Goal: Transaction & Acquisition: Purchase product/service

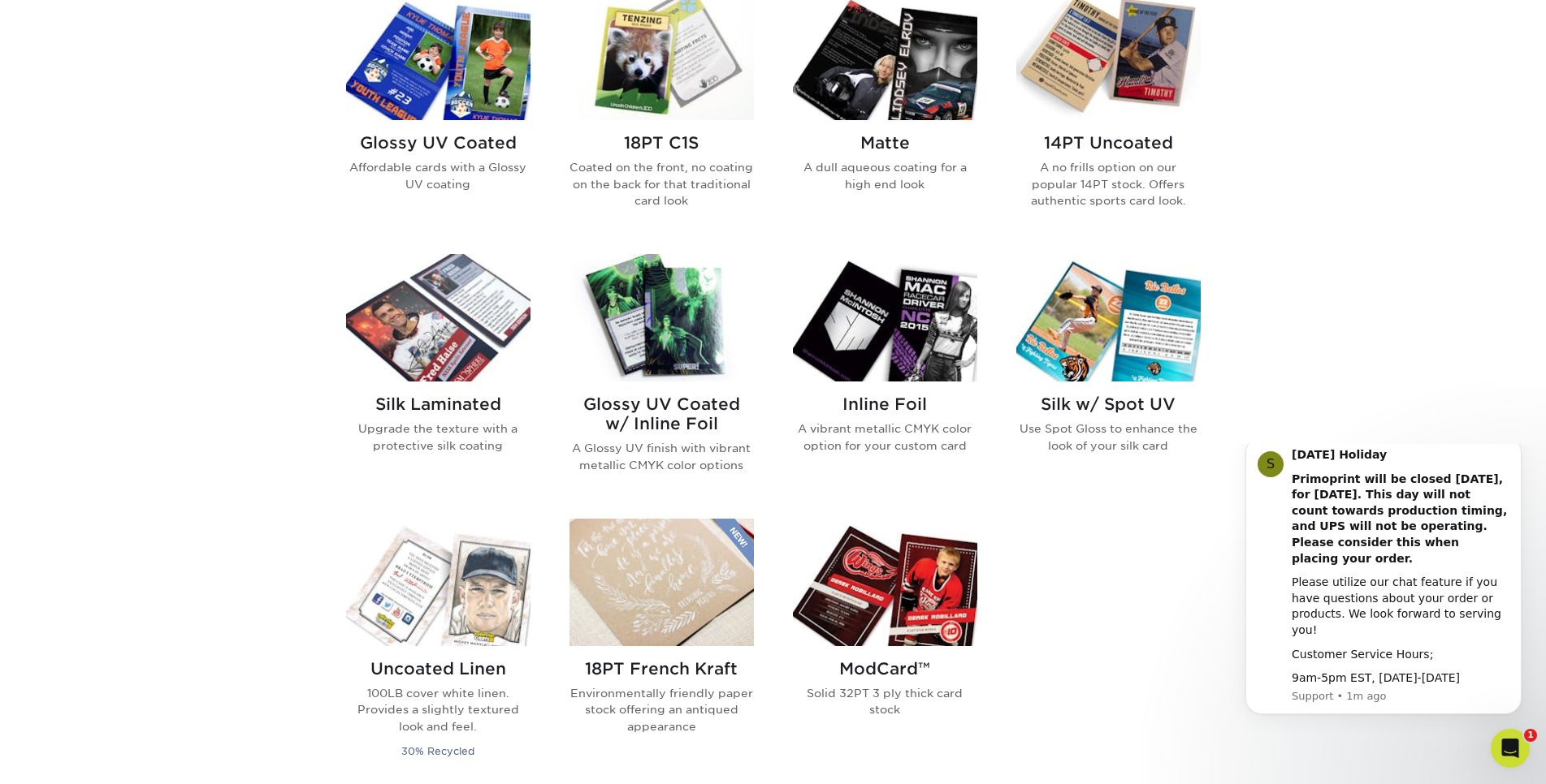
scroll to position [745, 0]
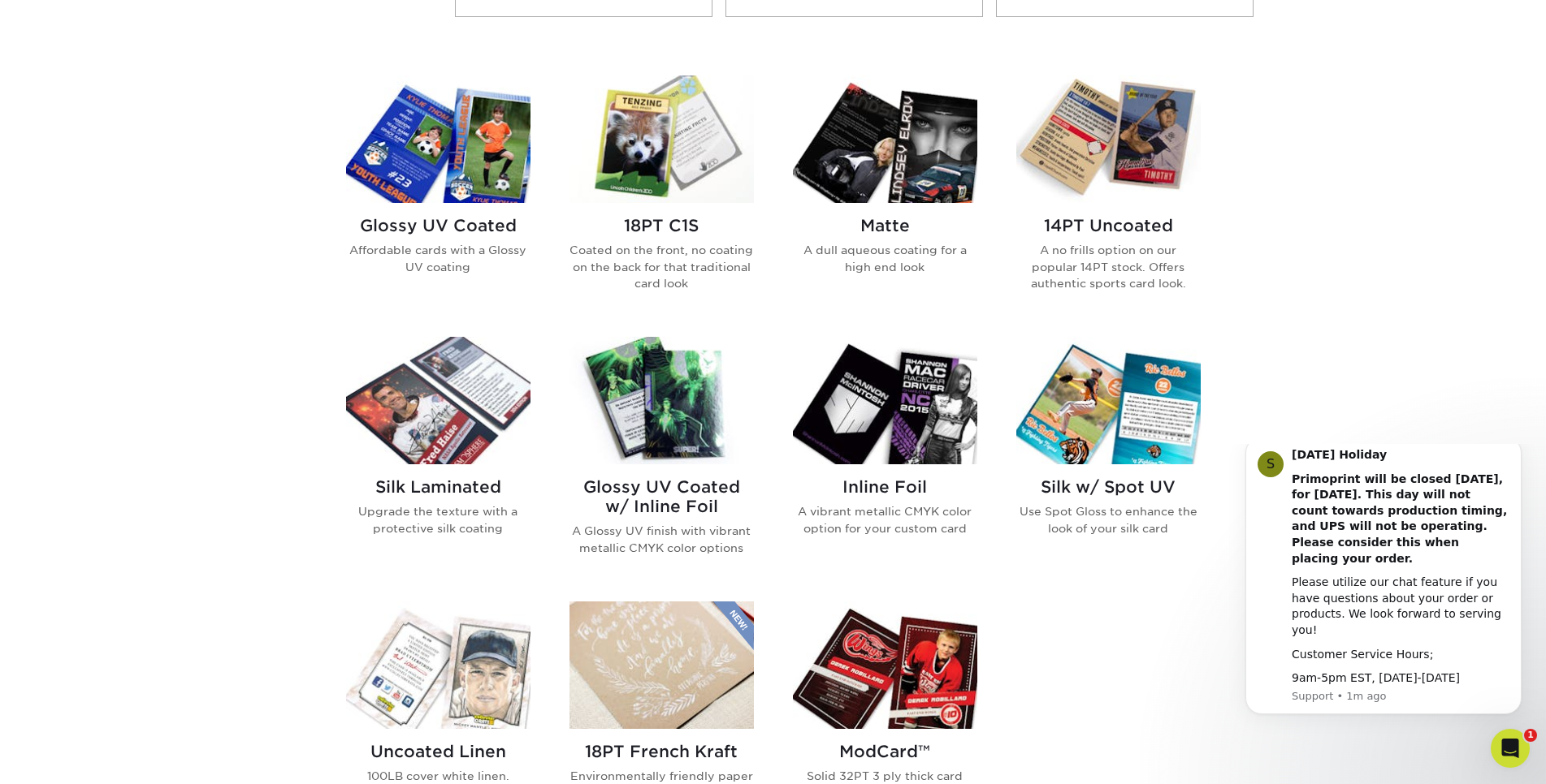
click at [962, 414] on img at bounding box center [885, 400] width 185 height 128
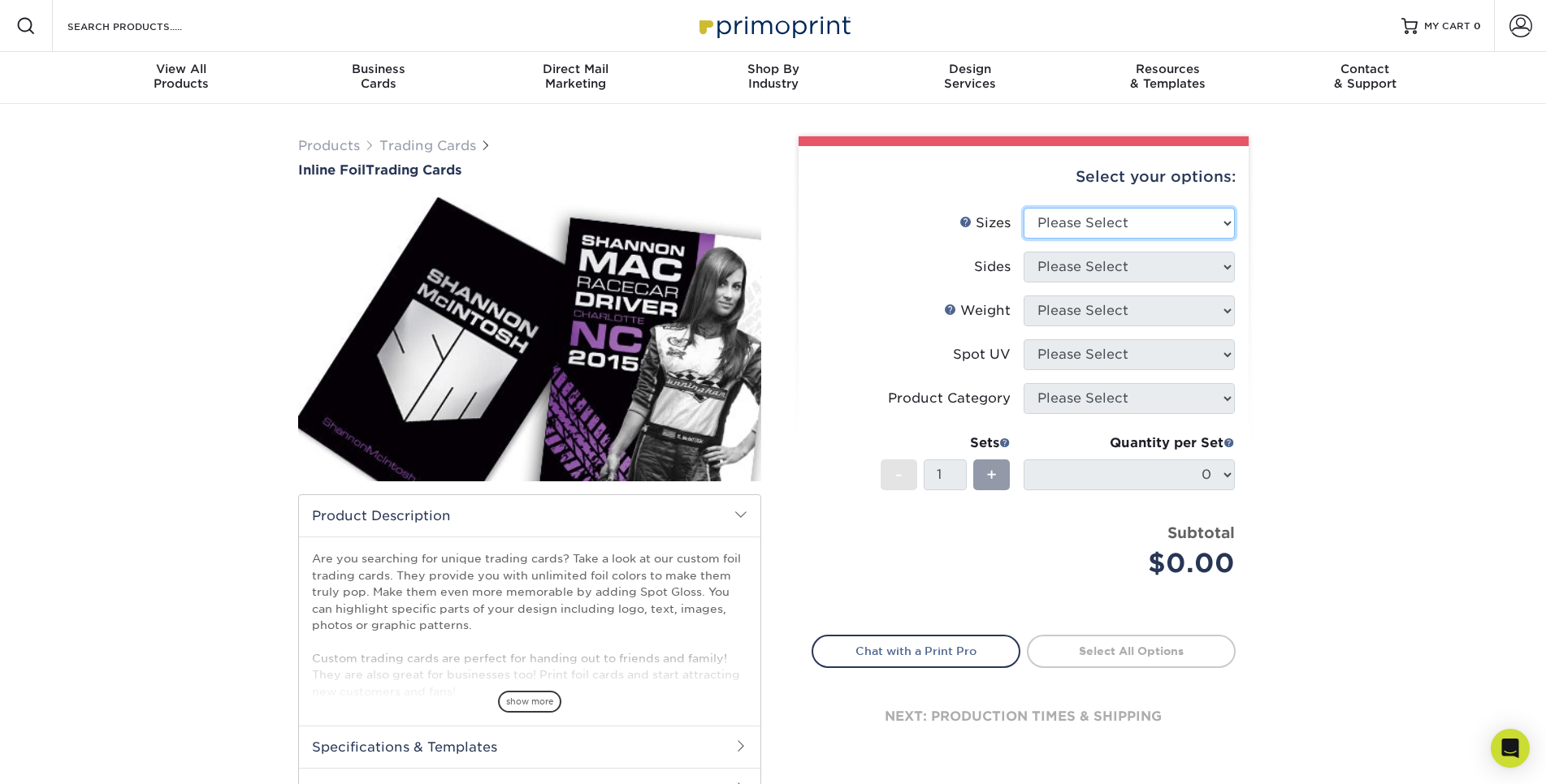
click at [1023, 208] on select "Please Select 2.5" x 3.5"" at bounding box center [1128, 223] width 211 height 31
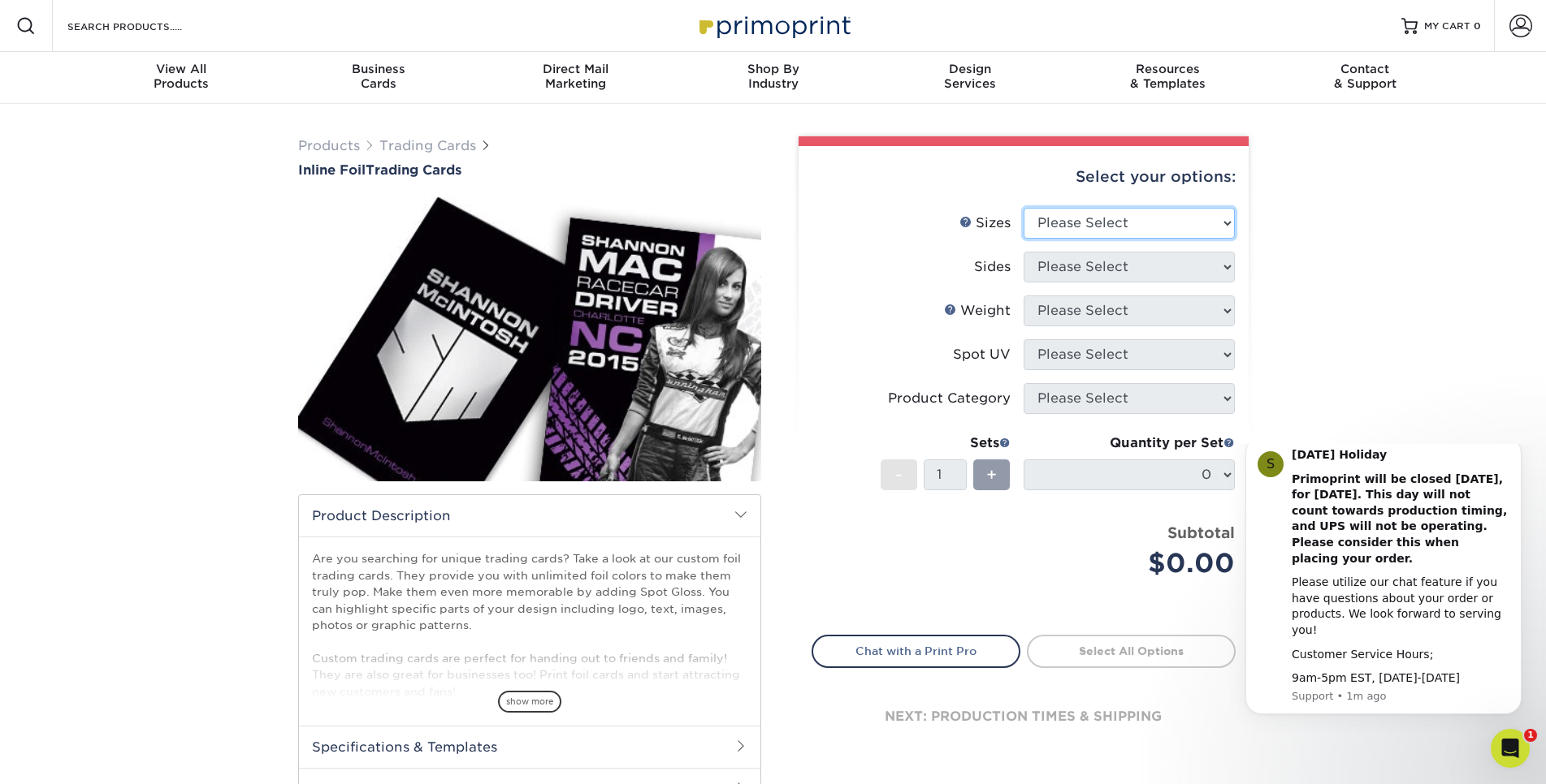
select select "2.50x3.50"
click option "2.5" x 3.5"" at bounding box center [0, 0] width 0 height 0
click at [1023, 252] on select "Please Select Print Both Sides - Foil Back Only Print Both Sides - Foil Both Si…" at bounding box center [1128, 267] width 211 height 31
select select "e9e9dfb3-fba1-4d60-972c-fd9ca5904d33"
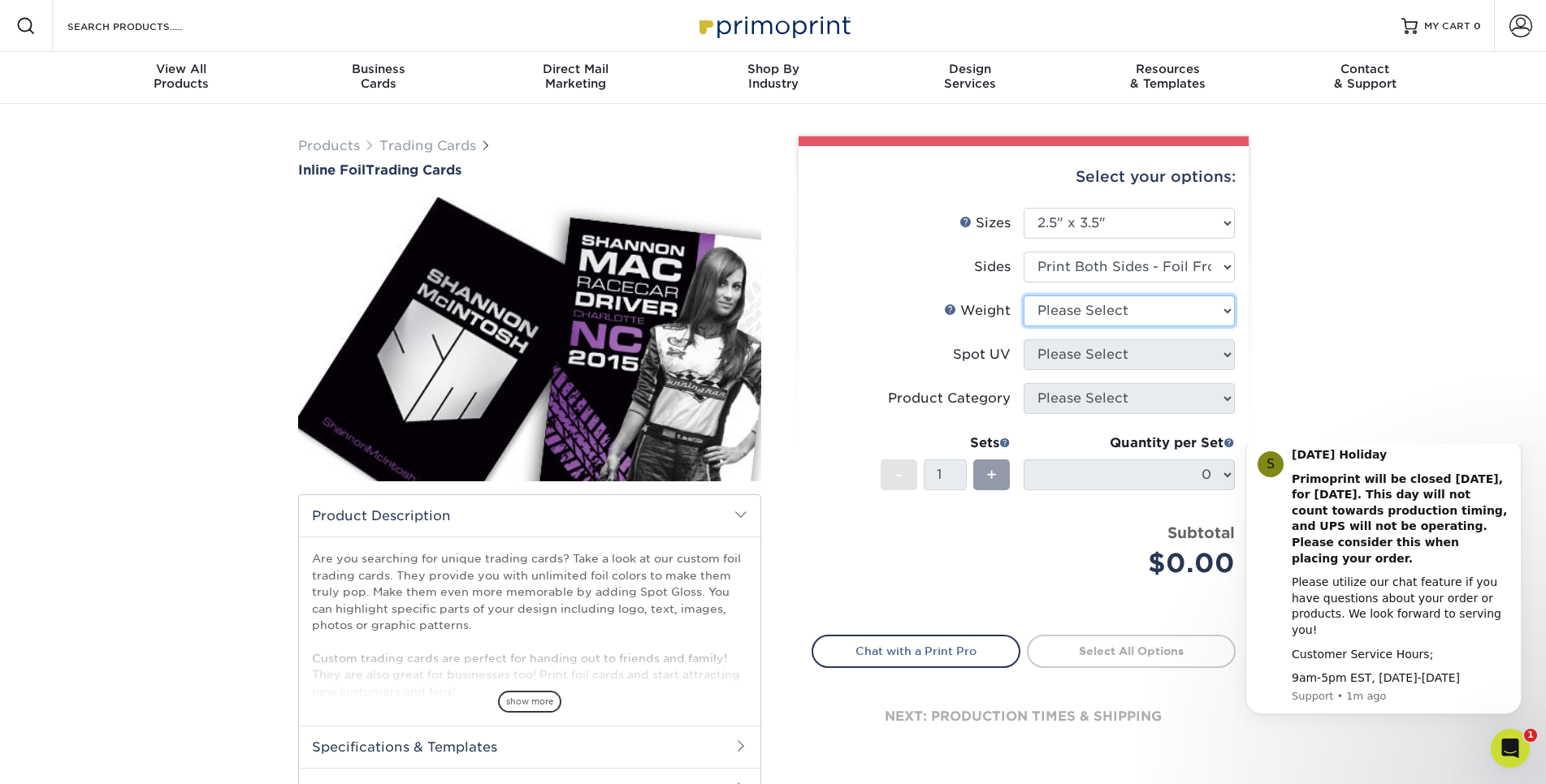
click at [1023, 296] on select "Please Select 16PT" at bounding box center [1128, 311] width 211 height 31
select select "16PT"
select select "3"
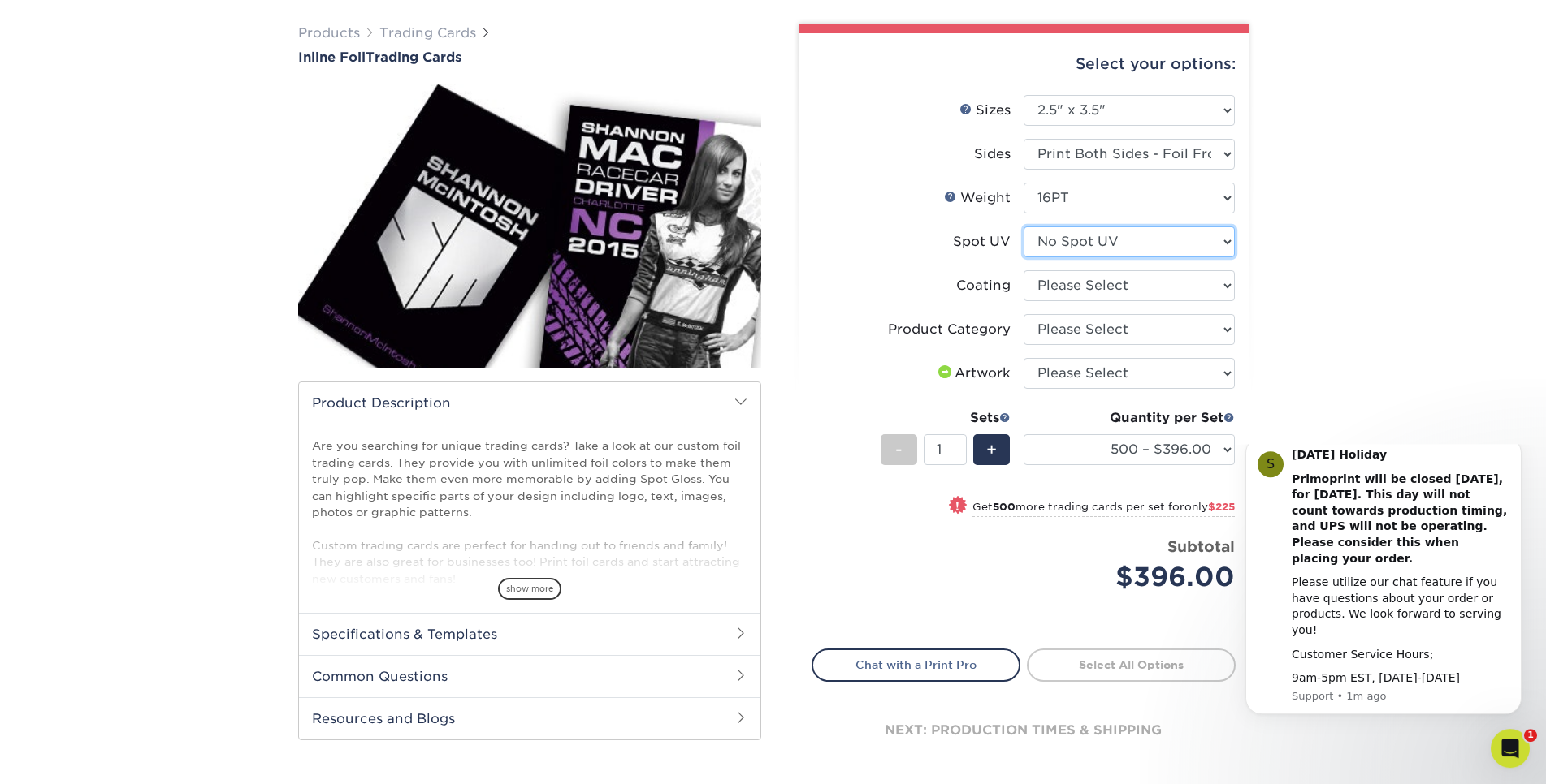
scroll to position [83, 0]
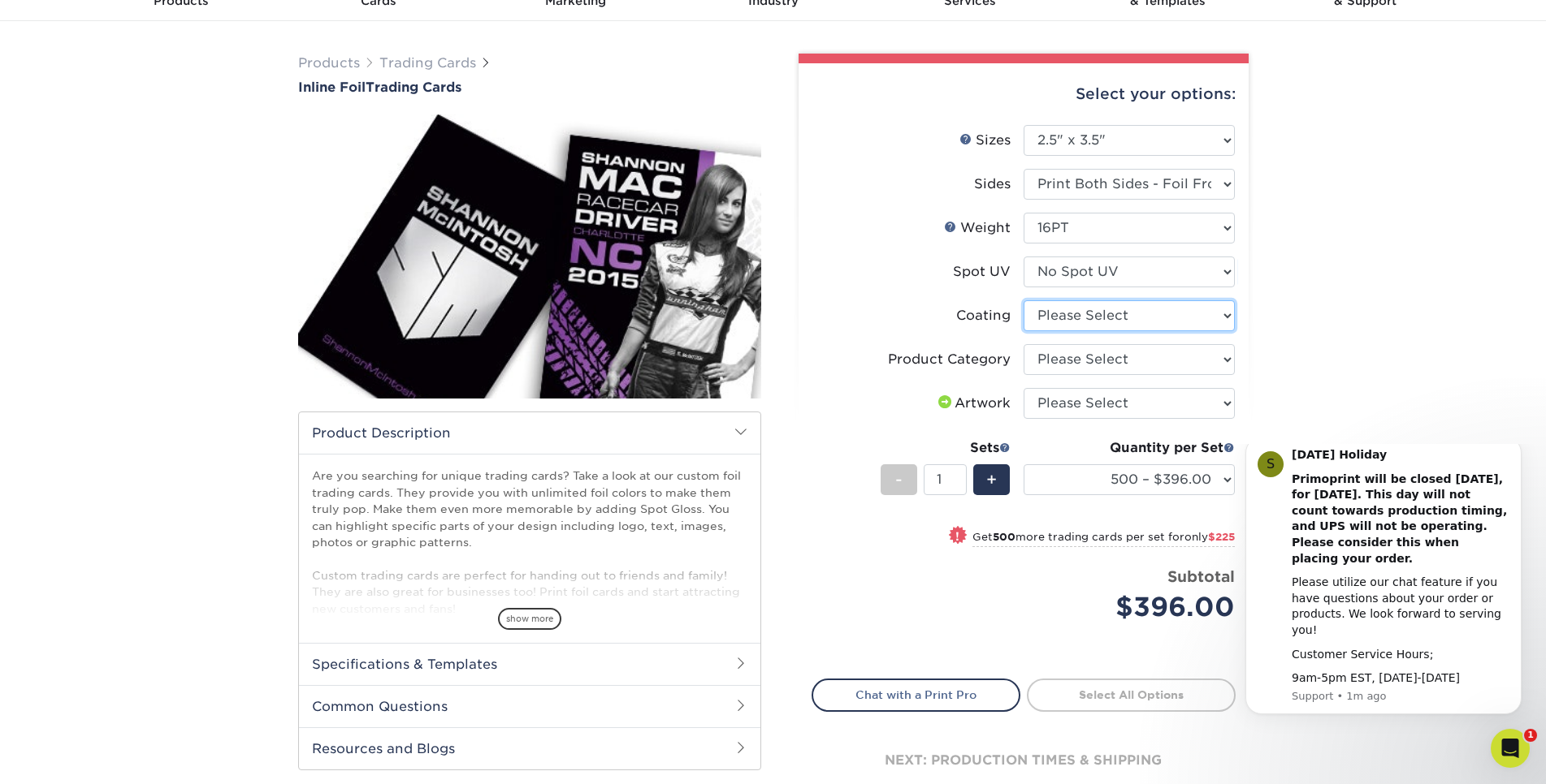
click at [1023, 301] on select at bounding box center [1128, 316] width 211 height 31
select select "3e7618de-abca-4bda-9f97-8b9129e913d8"
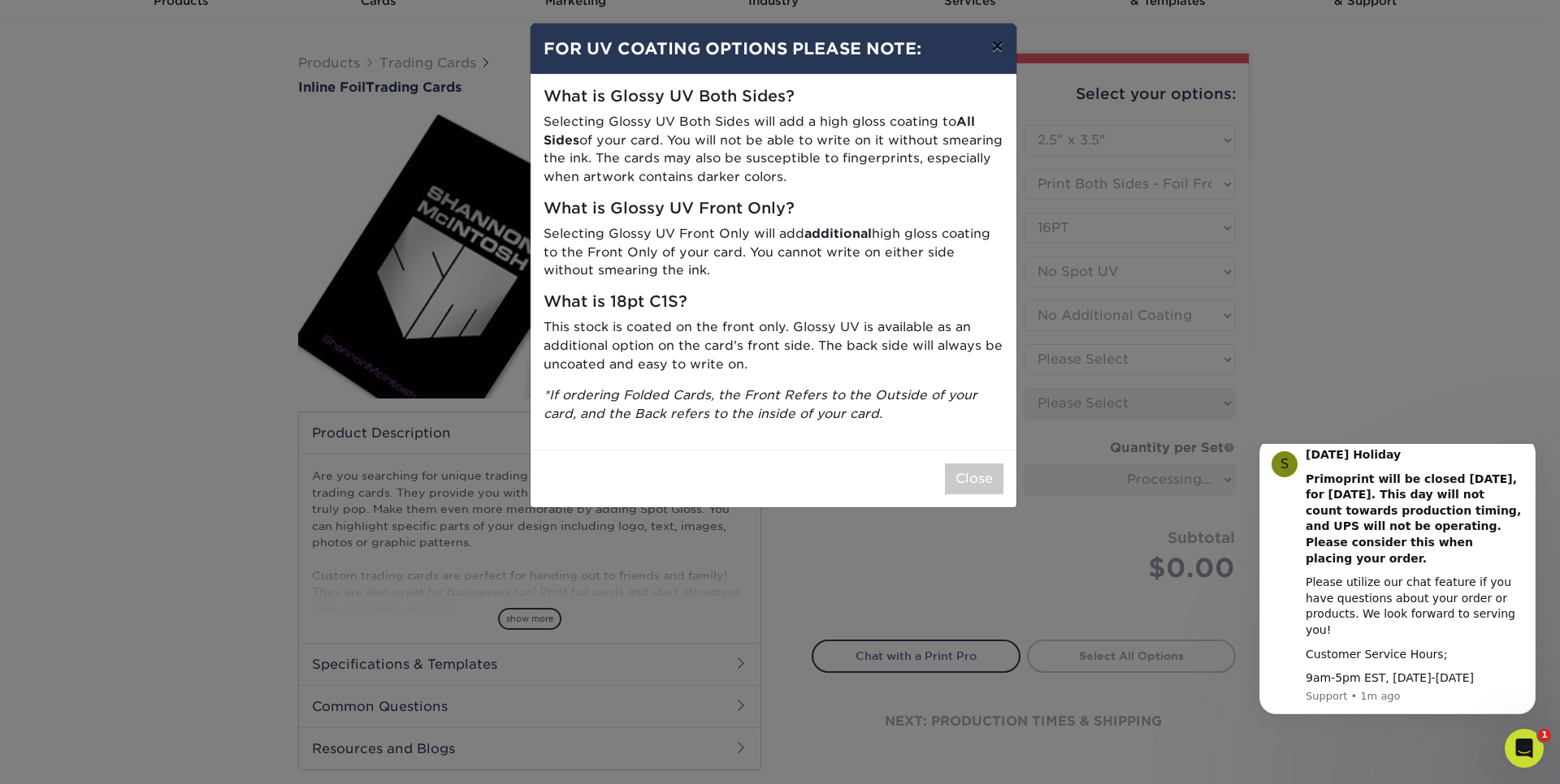
click at [1004, 50] on button "×" at bounding box center [996, 47] width 37 height 46
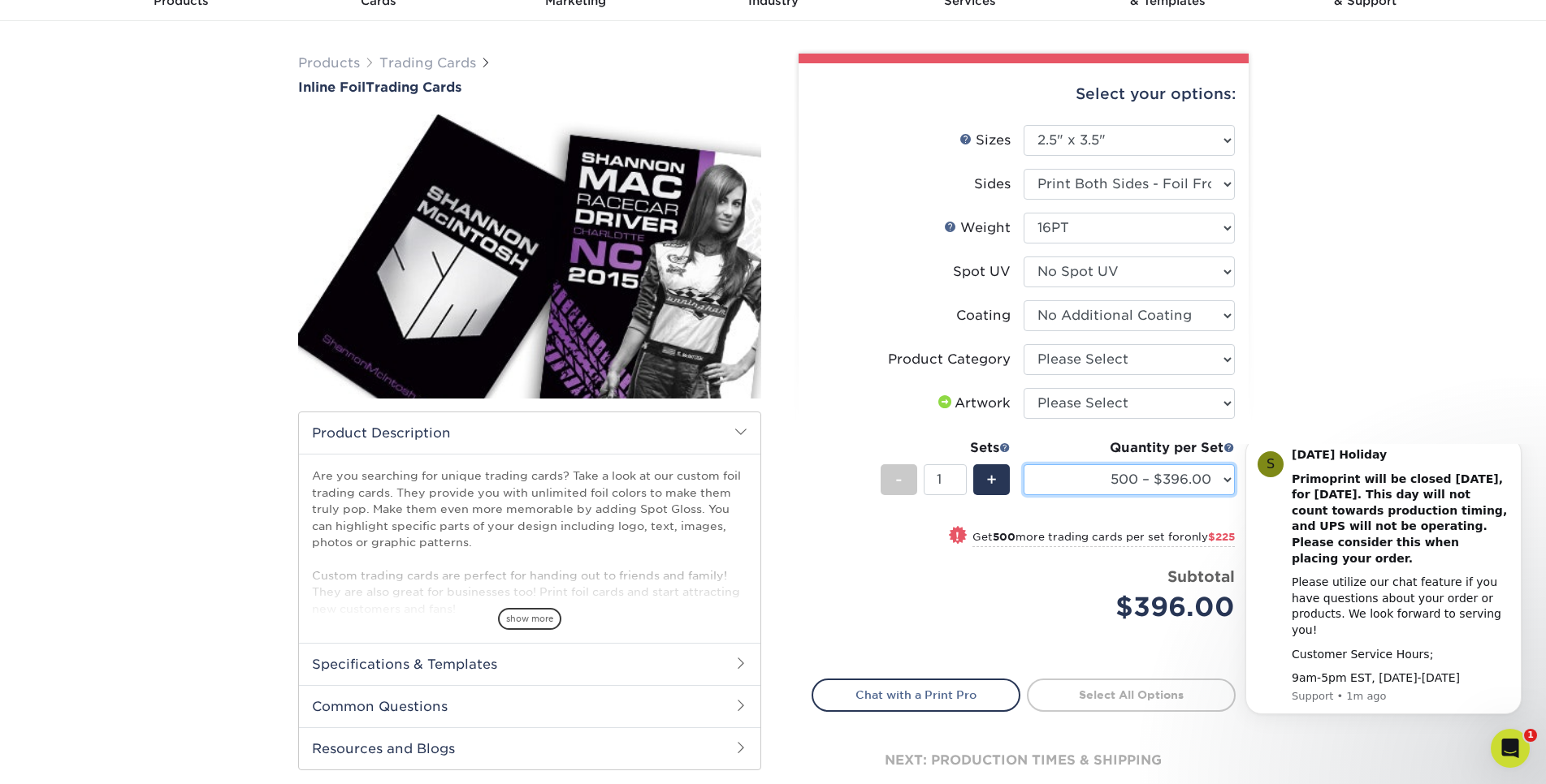
click at [1023, 464] on select "500 – $396.00 1000 – $621.00 2500 – $896.00 5000 – $1262.00" at bounding box center [1128, 479] width 211 height 31
click at [1523, 225] on div "Products Trading Cards Inline Foil Trading Cards show more Templates /" at bounding box center [773, 444] width 1546 height 847
